Goal: Information Seeking & Learning: Find specific fact

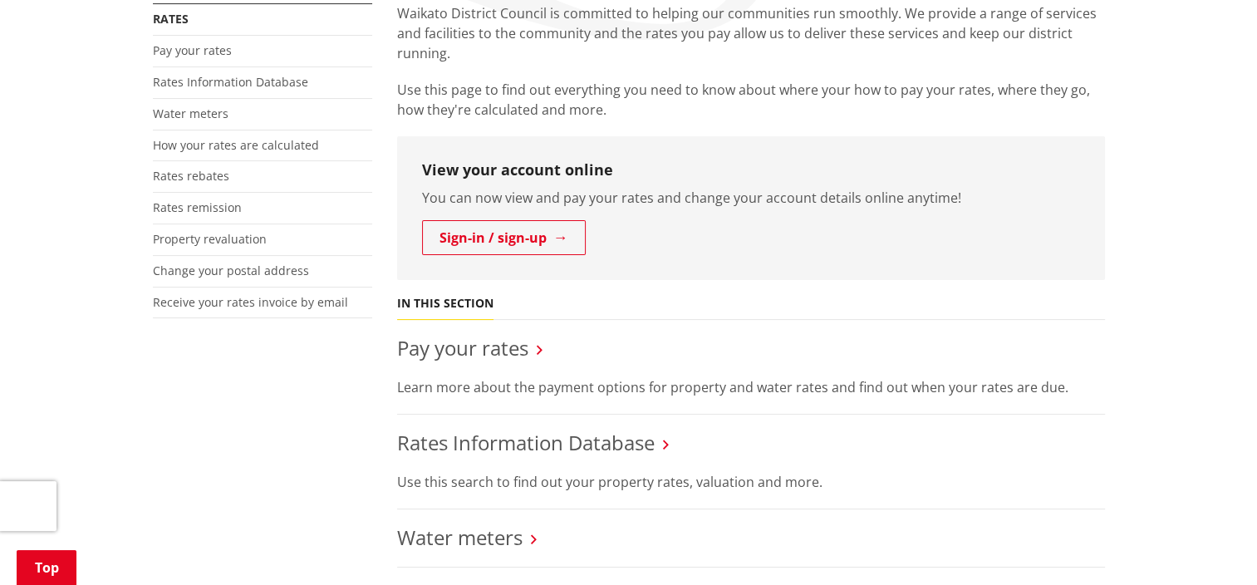
scroll to position [415, 0]
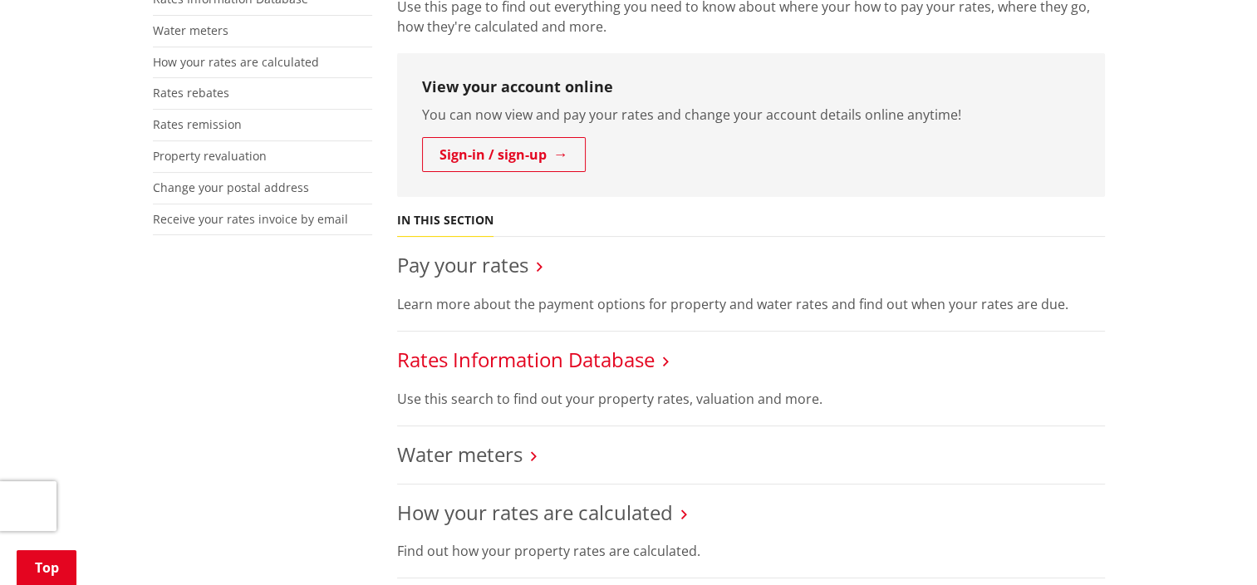
click at [627, 359] on link "Rates Information Database" at bounding box center [526, 359] width 258 height 27
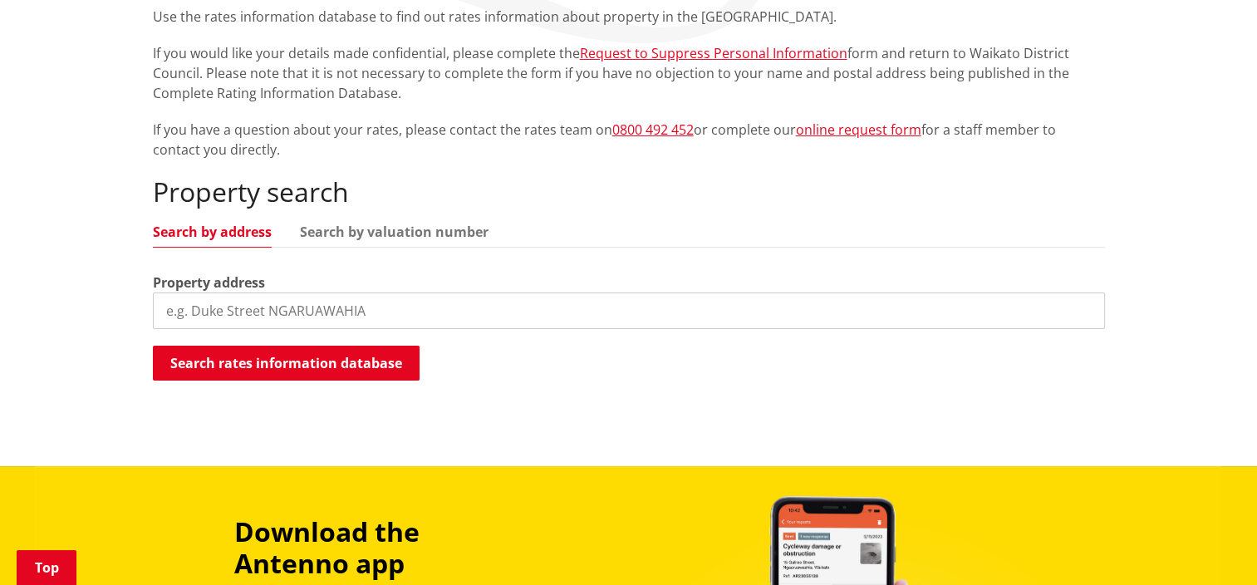
scroll to position [332, 0]
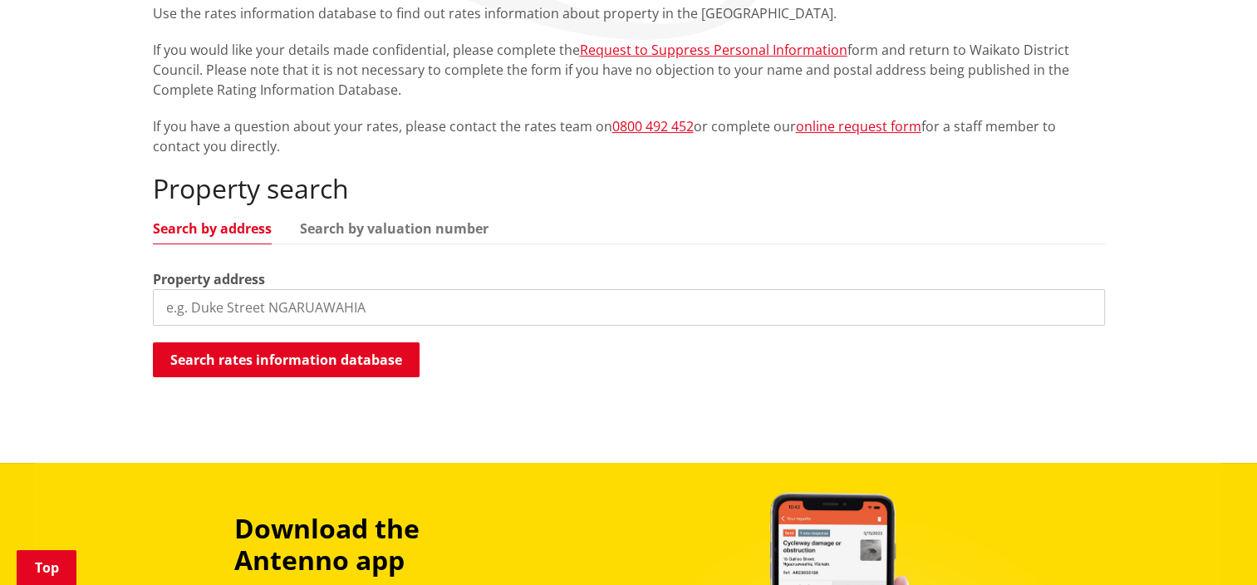
click at [642, 305] on input "search" at bounding box center [629, 307] width 952 height 37
click at [439, 302] on input "search" at bounding box center [629, 307] width 952 height 37
type input "a"
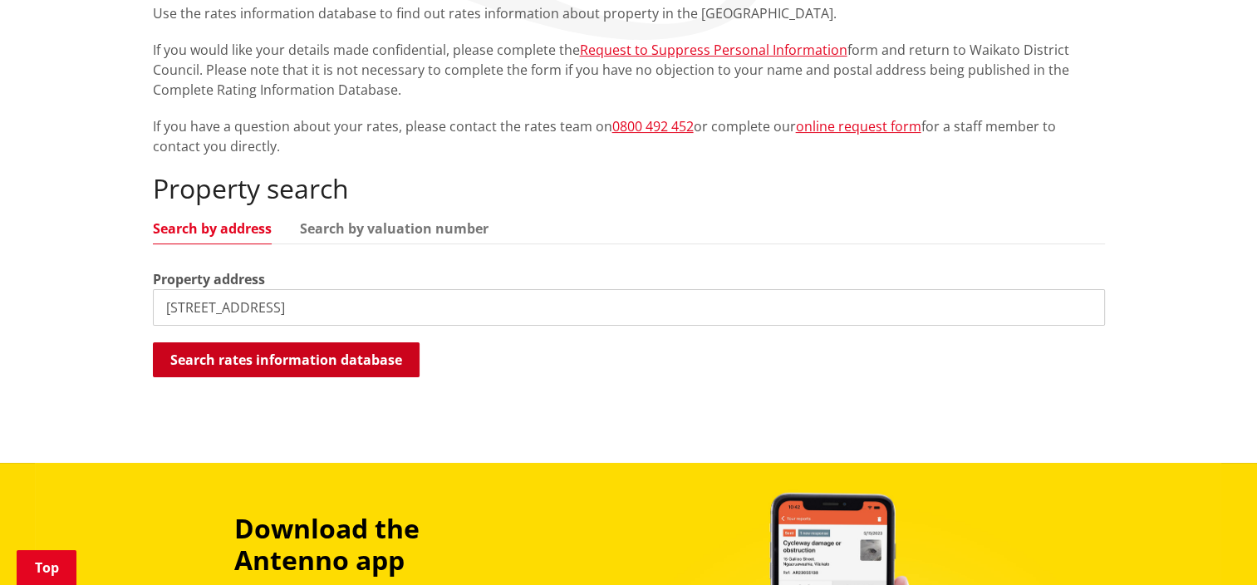
type input "3a te putu street"
click at [337, 359] on button "Search rates information database" at bounding box center [286, 359] width 267 height 35
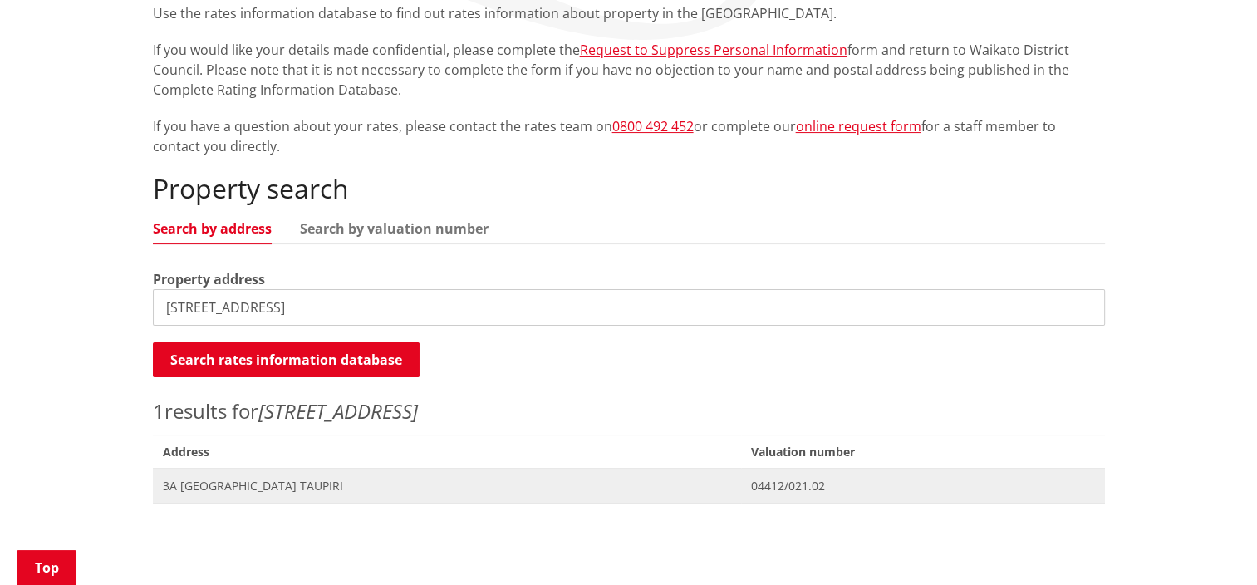
click at [249, 487] on span "3A Te Putu Street TAUPIRI" at bounding box center [447, 486] width 568 height 17
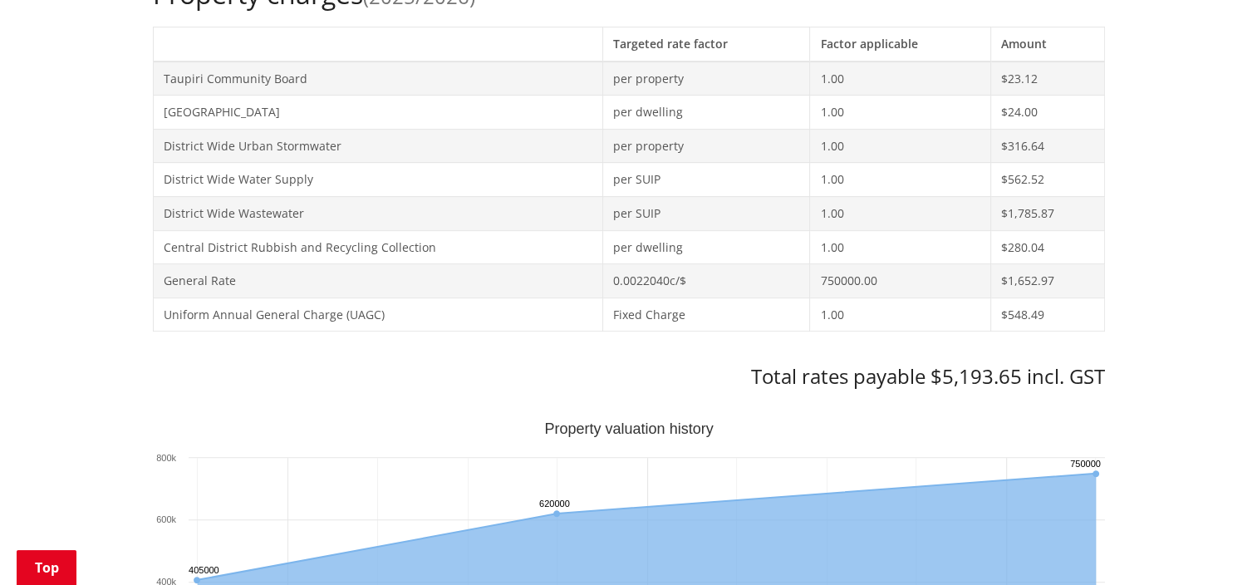
scroll to position [748, 0]
drag, startPoint x: 939, startPoint y: 376, endPoint x: 1018, endPoint y: 375, distance: 78.1
click at [1018, 375] on h3 "Total rates payable $5,193.65 incl. GST" at bounding box center [629, 377] width 952 height 24
copy h3 "5,193.65"
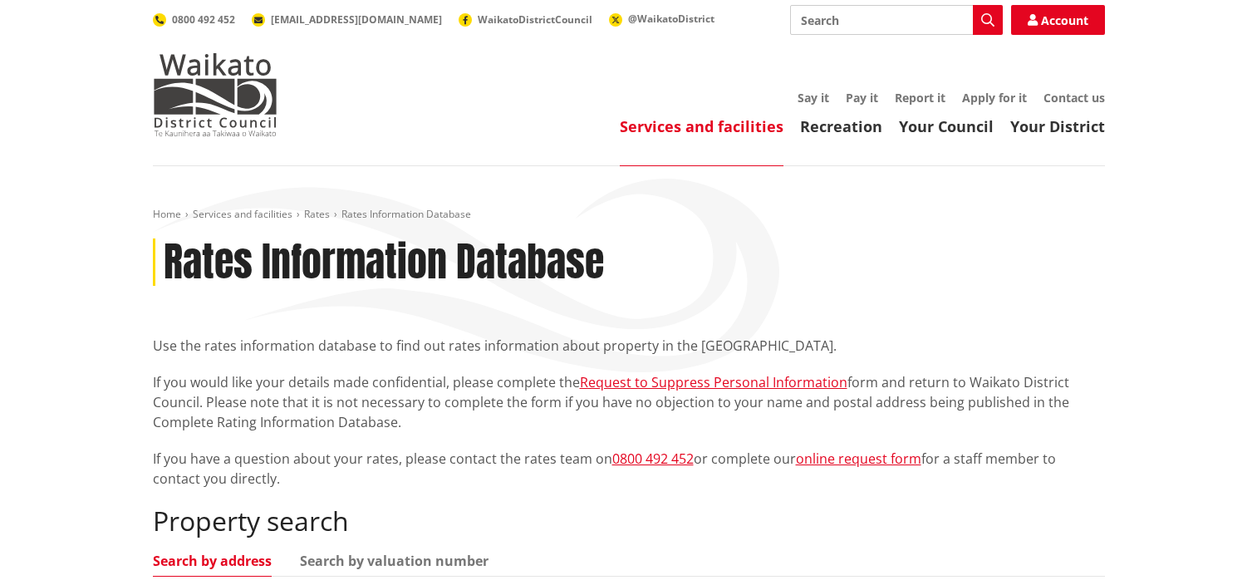
scroll to position [332, 0]
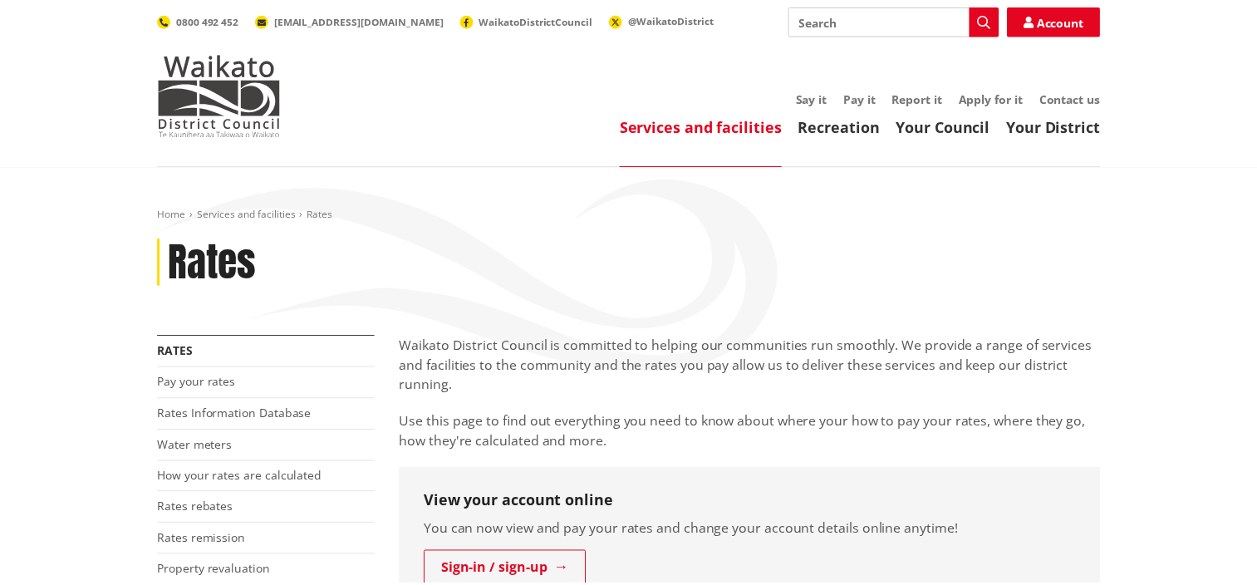
scroll to position [415, 0]
